Goal: Find specific page/section: Find specific page/section

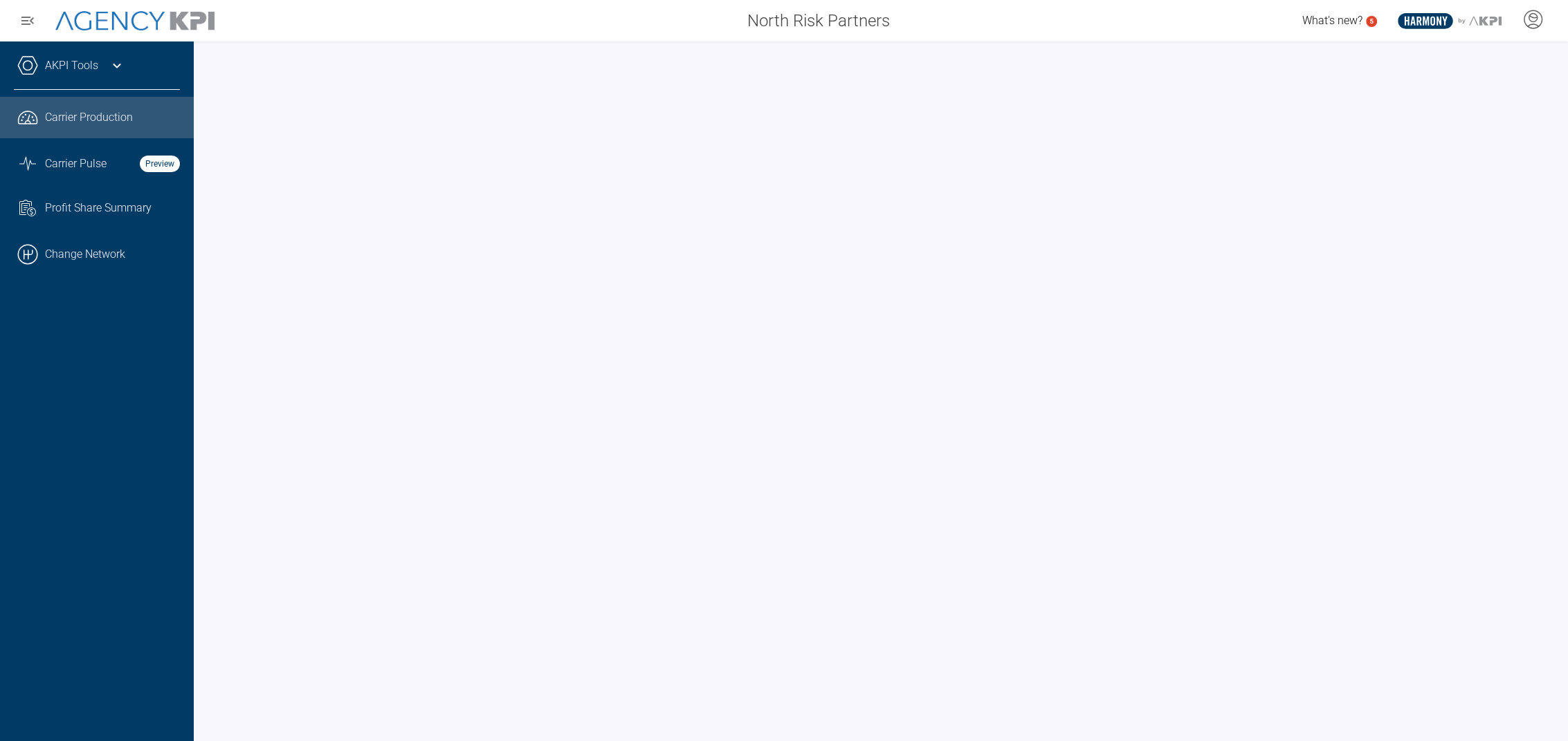
click at [114, 70] on icon at bounding box center [117, 66] width 17 height 17
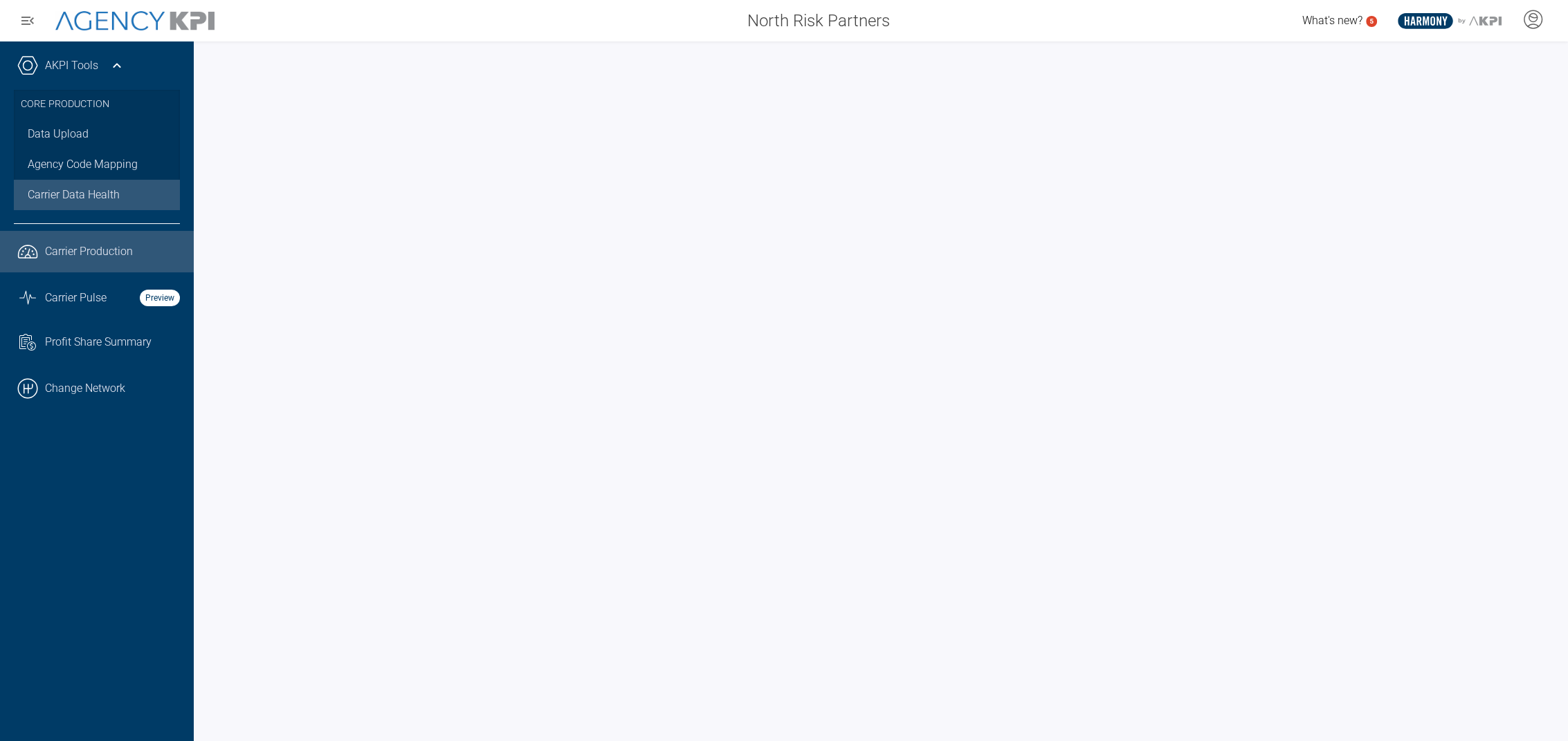
click at [69, 196] on span "Carrier Data Health" at bounding box center [74, 195] width 92 height 17
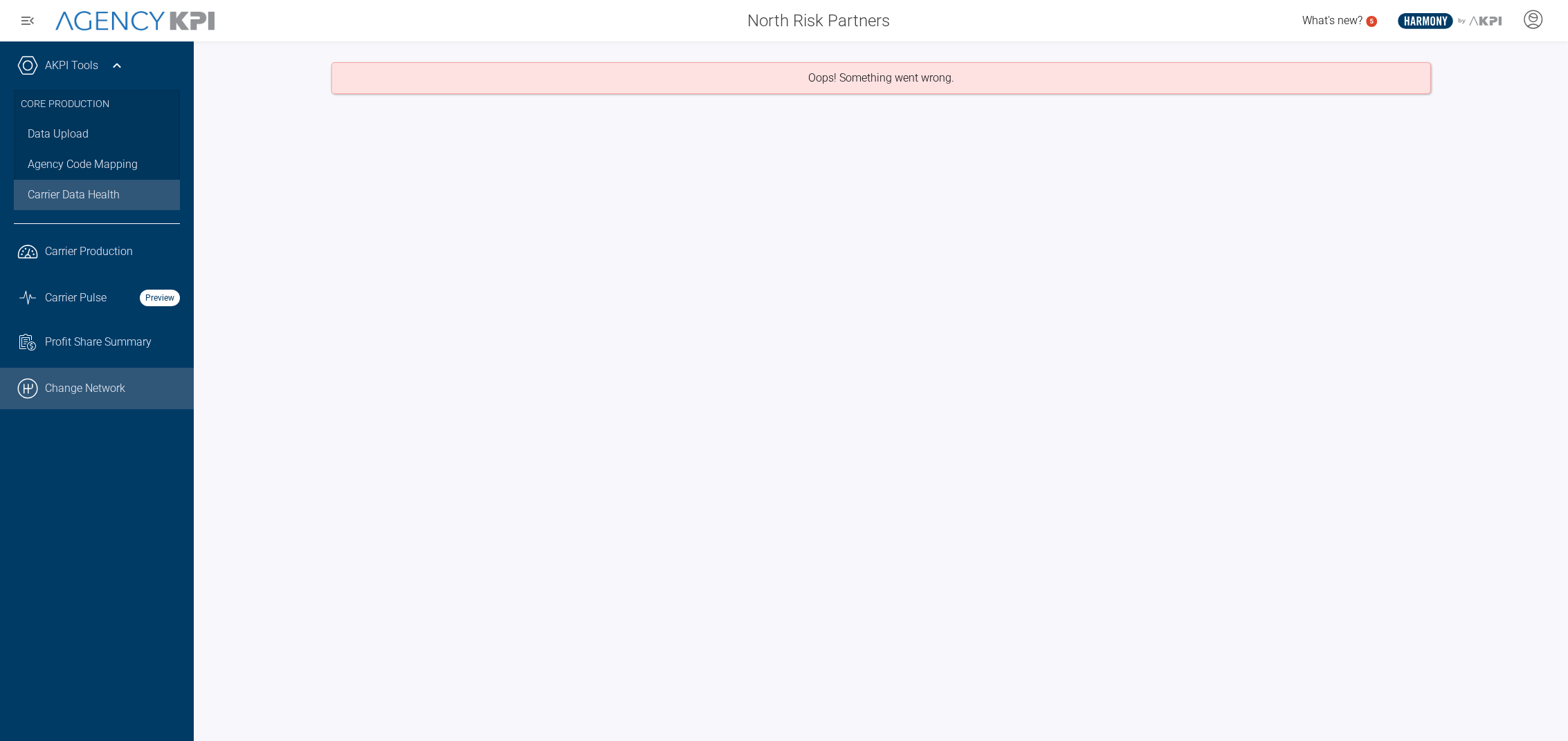
click at [128, 379] on link ".cls-1{fill:none;stroke:#000;stroke-linecap:round;stroke-linejoin:round;stroke-…" at bounding box center [97, 388] width 194 height 42
